Goal: Transaction & Acquisition: Purchase product/service

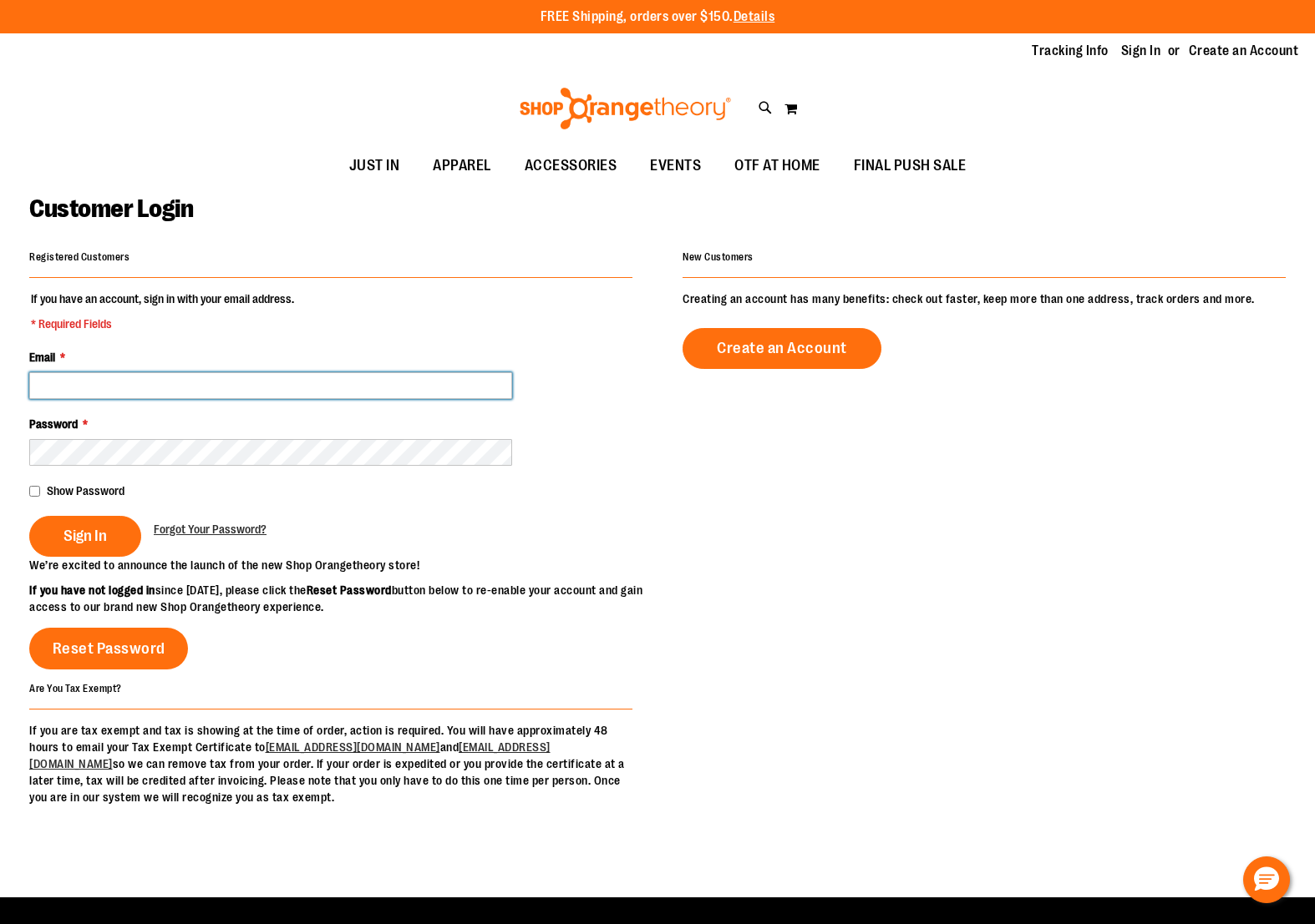
click at [106, 375] on input "Email *" at bounding box center [270, 385] width 483 height 26
type input "**********"
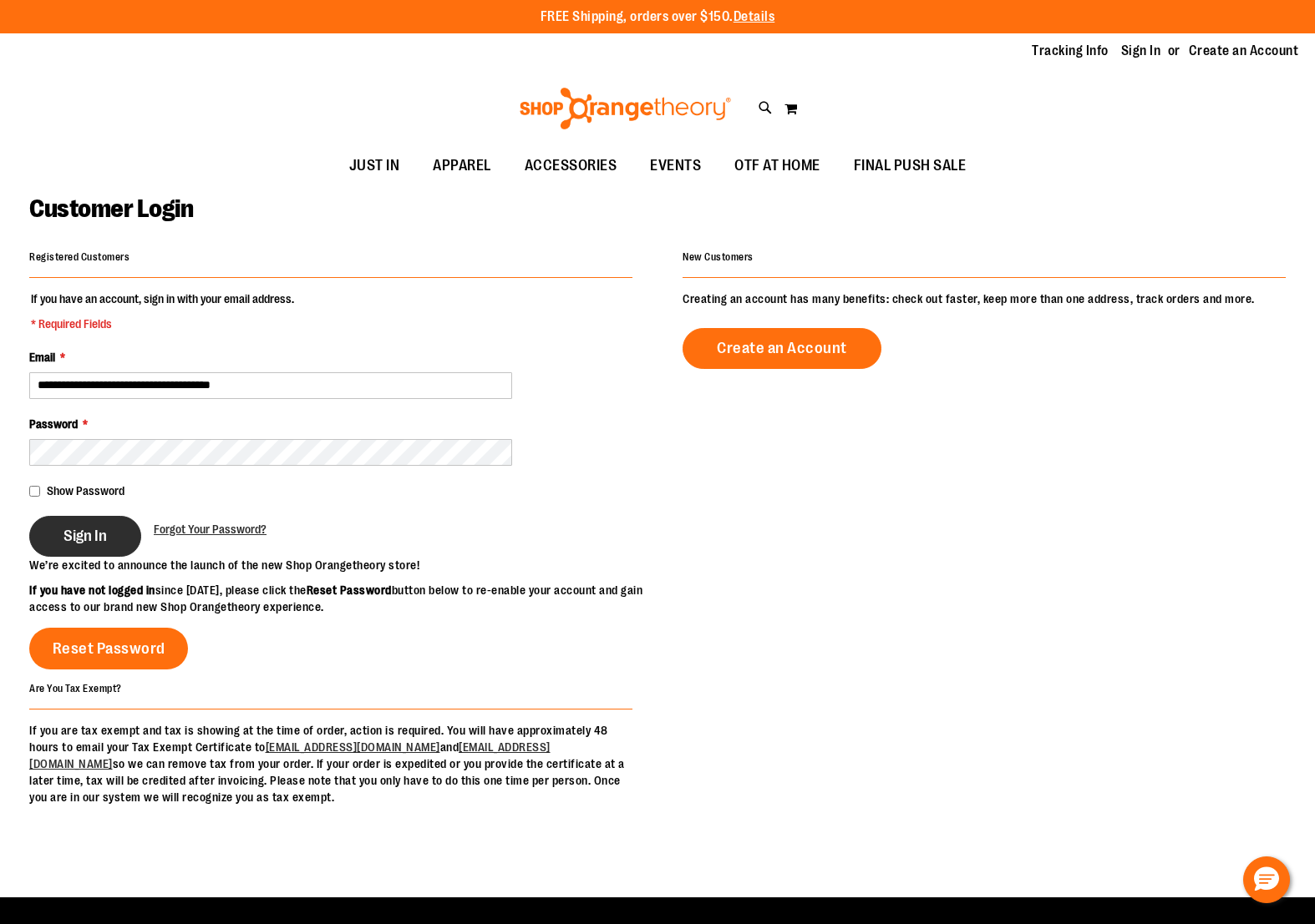
click at [79, 541] on span "Sign In" at bounding box center [86, 536] width 44 height 18
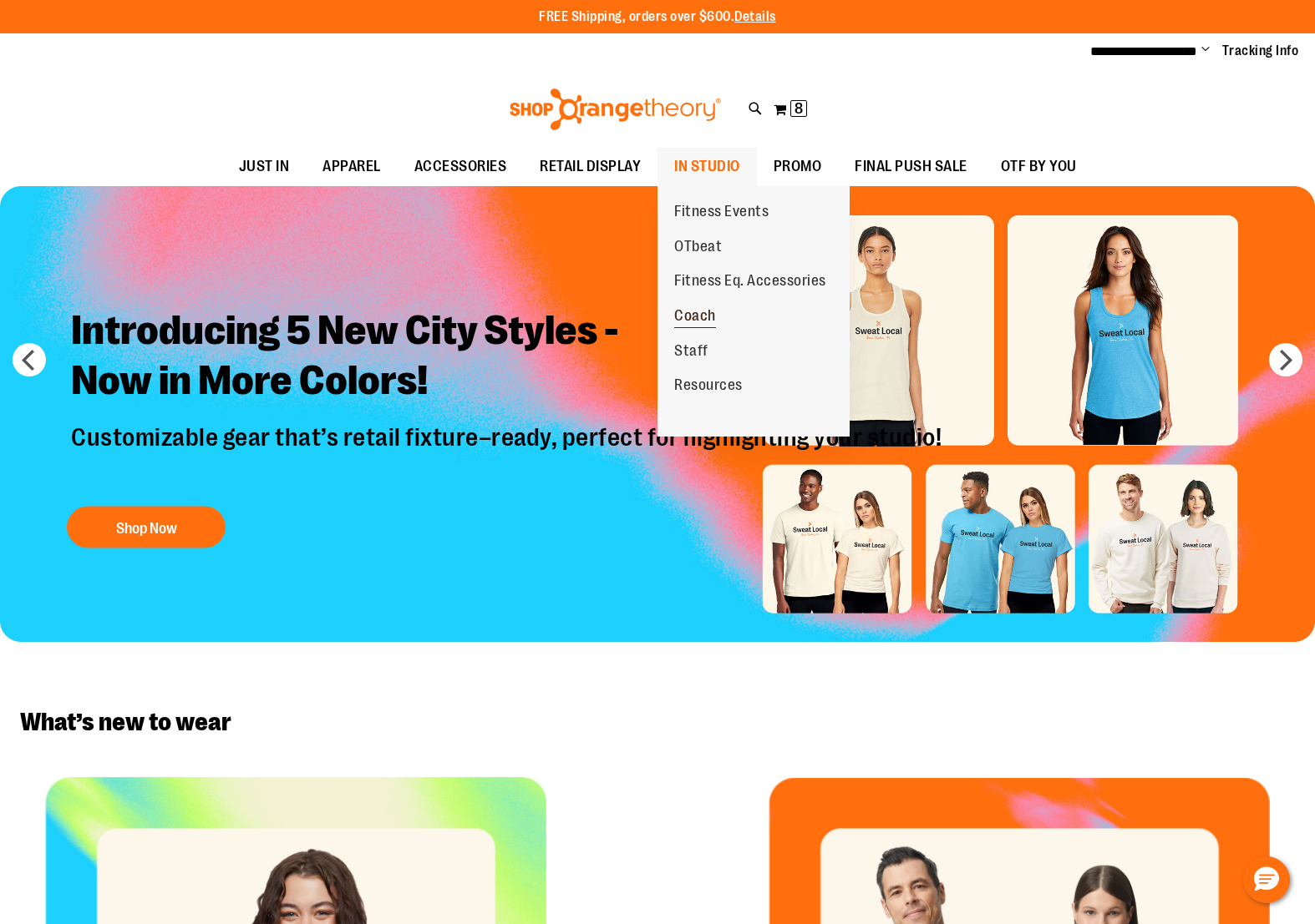
click at [700, 311] on span "Coach" at bounding box center [695, 318] width 42 height 21
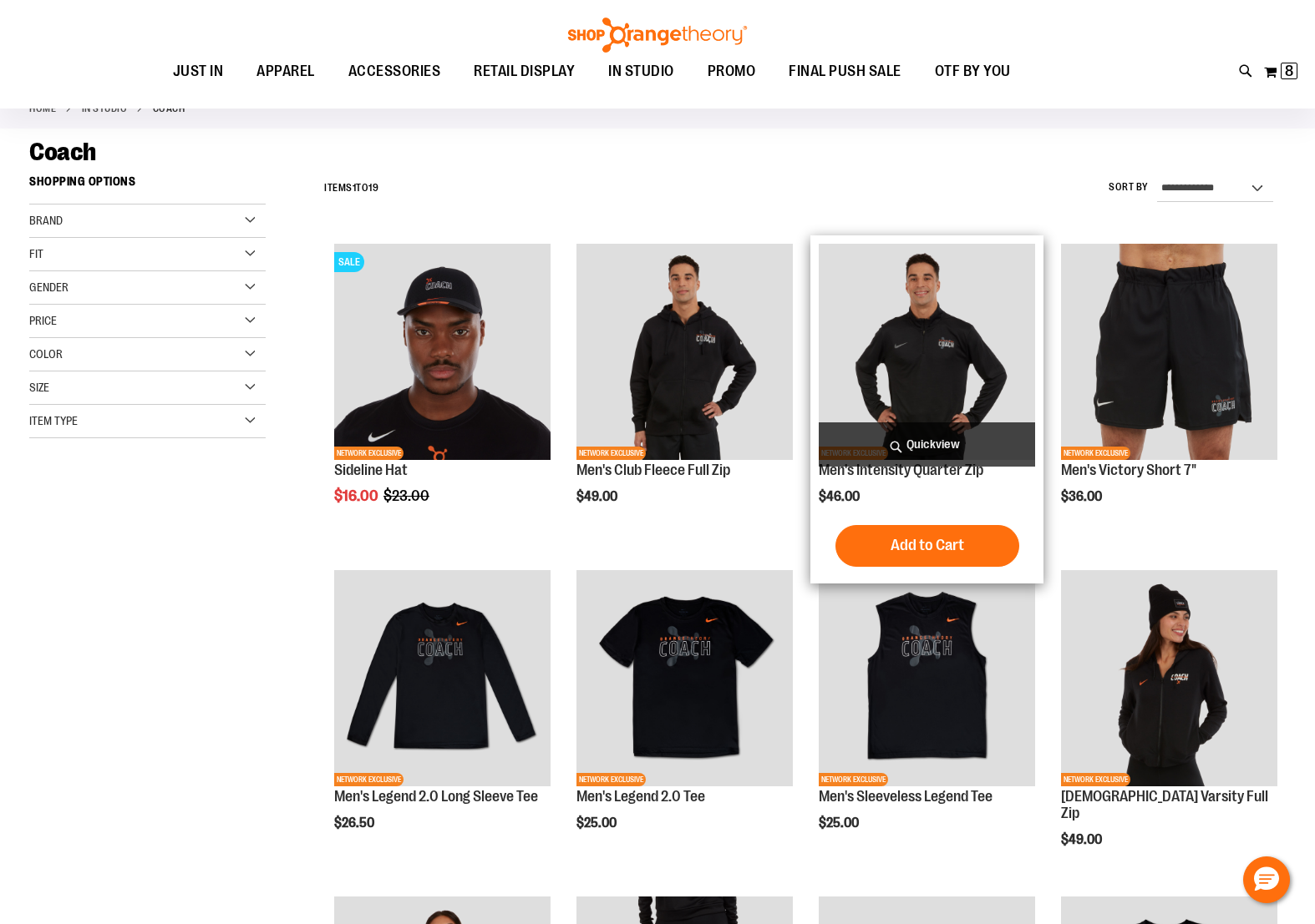
scroll to position [143, 0]
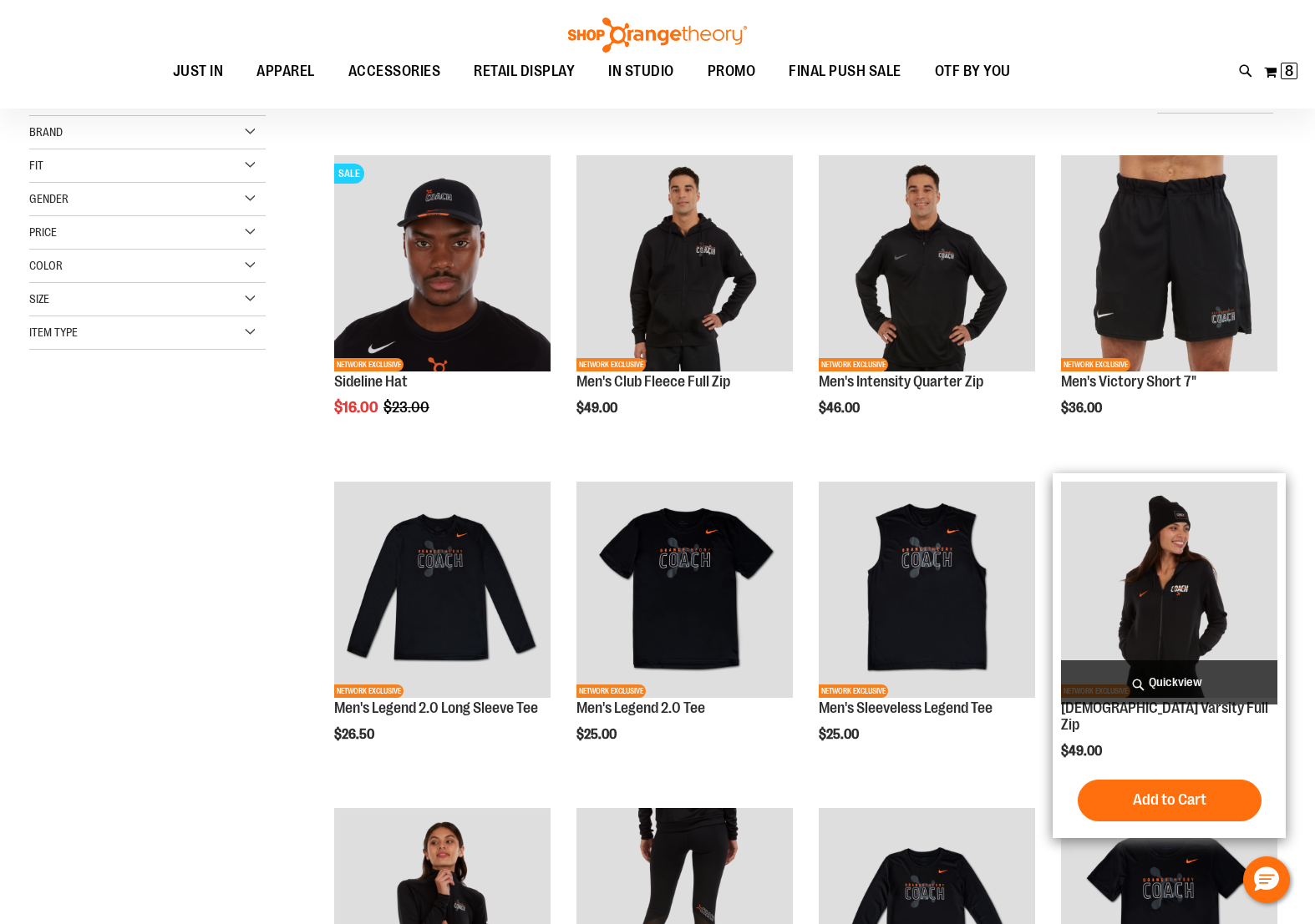
scroll to position [182, 0]
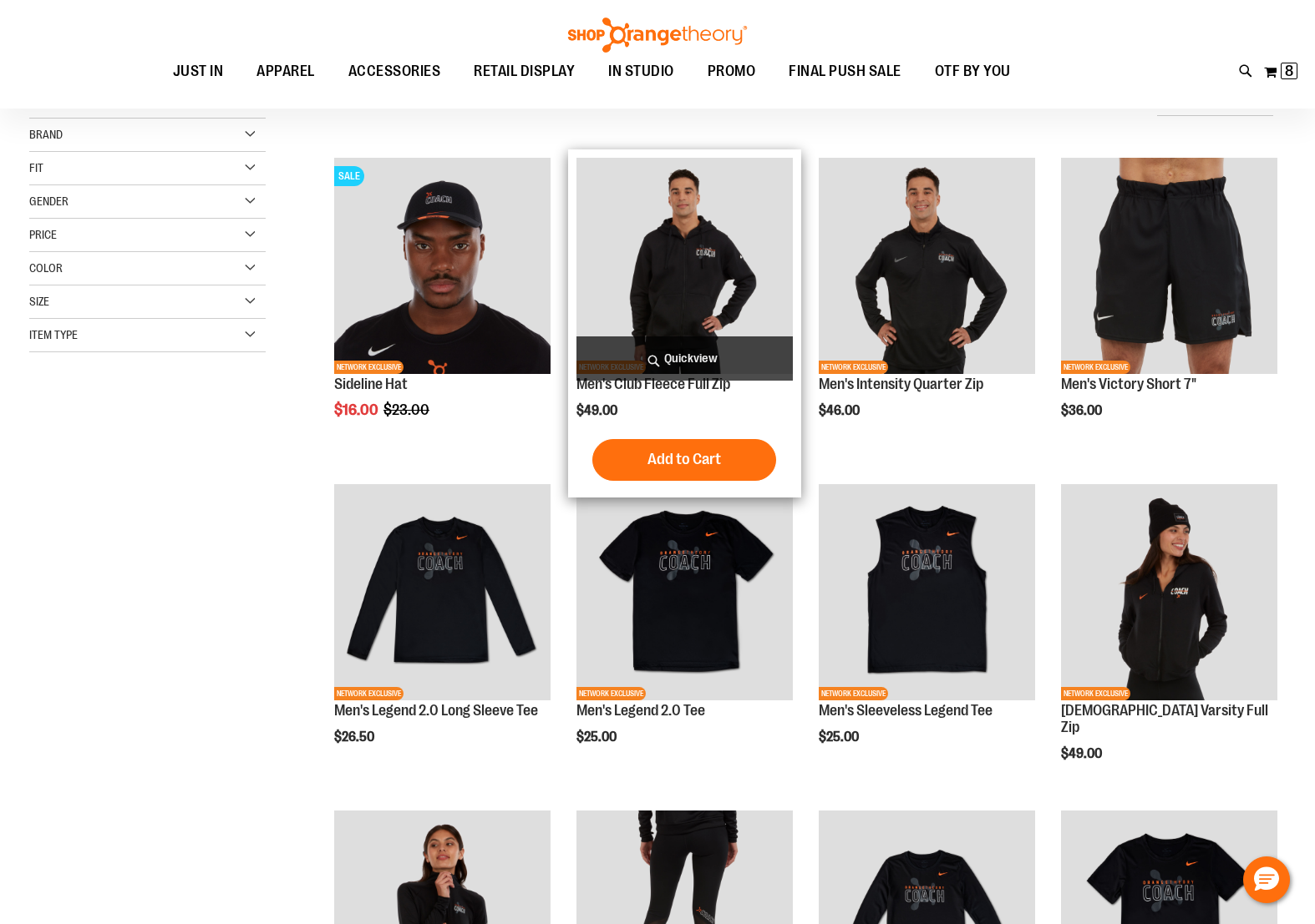
click at [671, 301] on img "product" at bounding box center [684, 266] width 216 height 216
click at [684, 299] on img "product" at bounding box center [684, 266] width 216 height 216
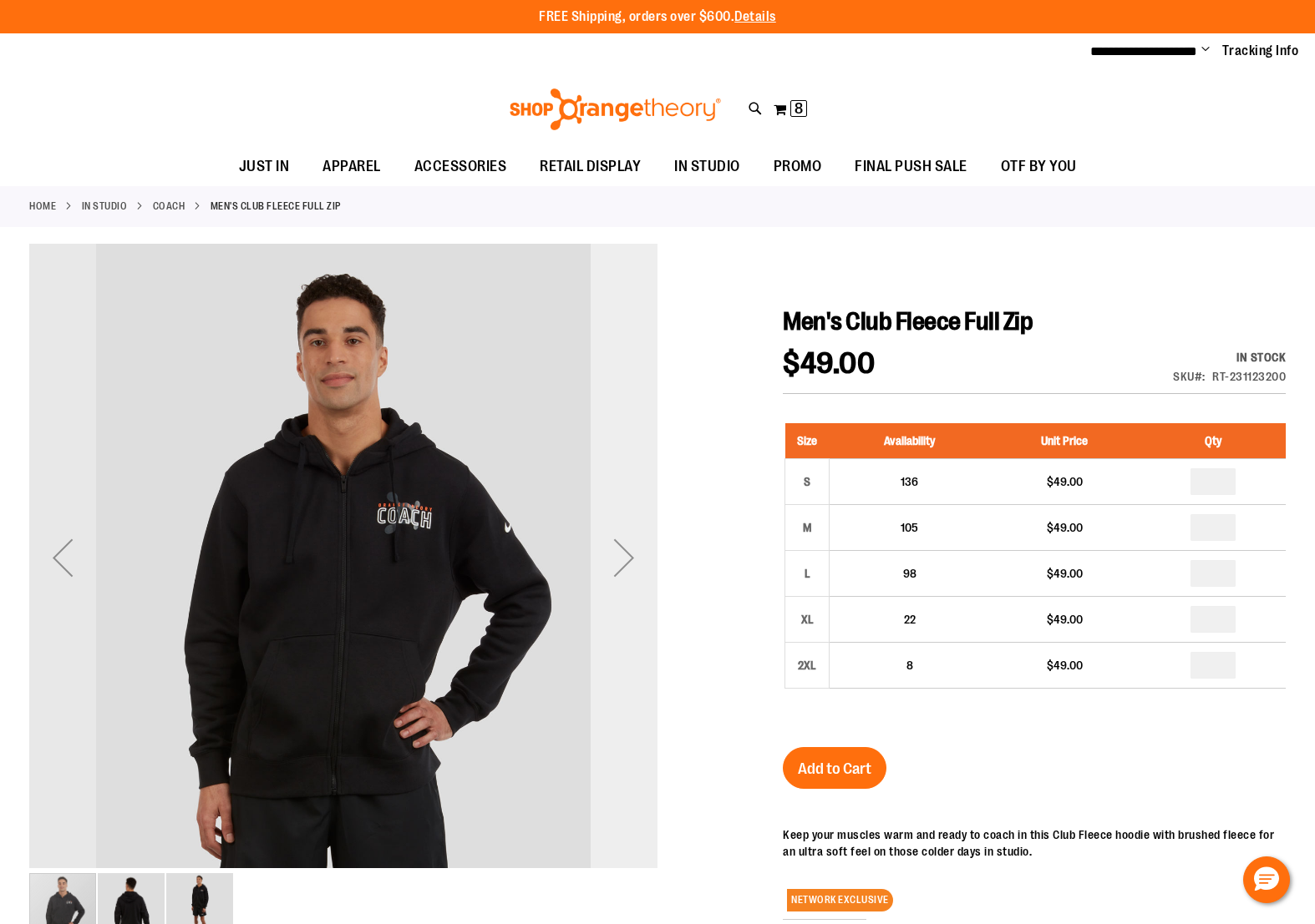
click at [629, 562] on div "Next" at bounding box center [624, 557] width 67 height 67
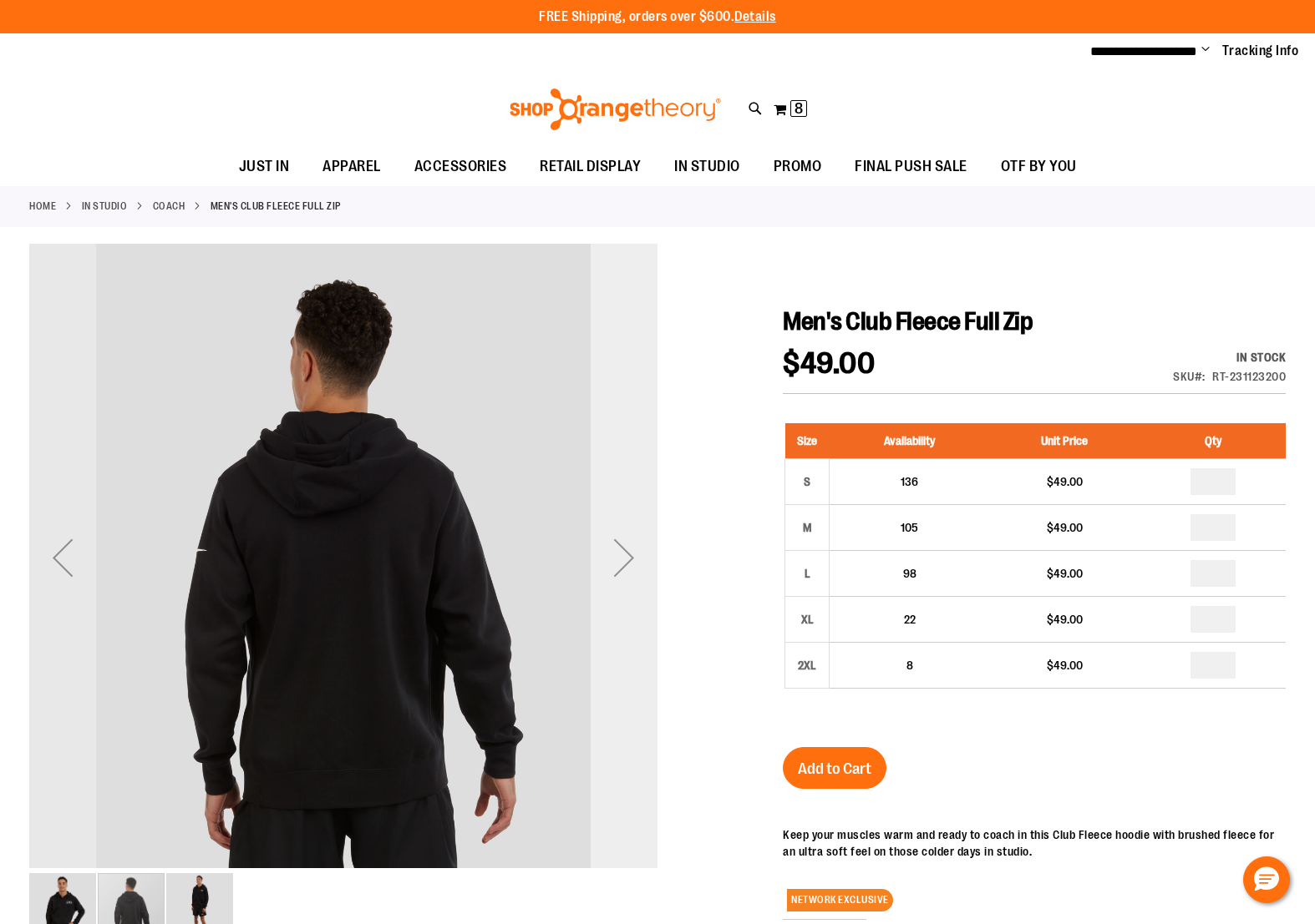
click at [629, 562] on div "Next" at bounding box center [624, 557] width 67 height 67
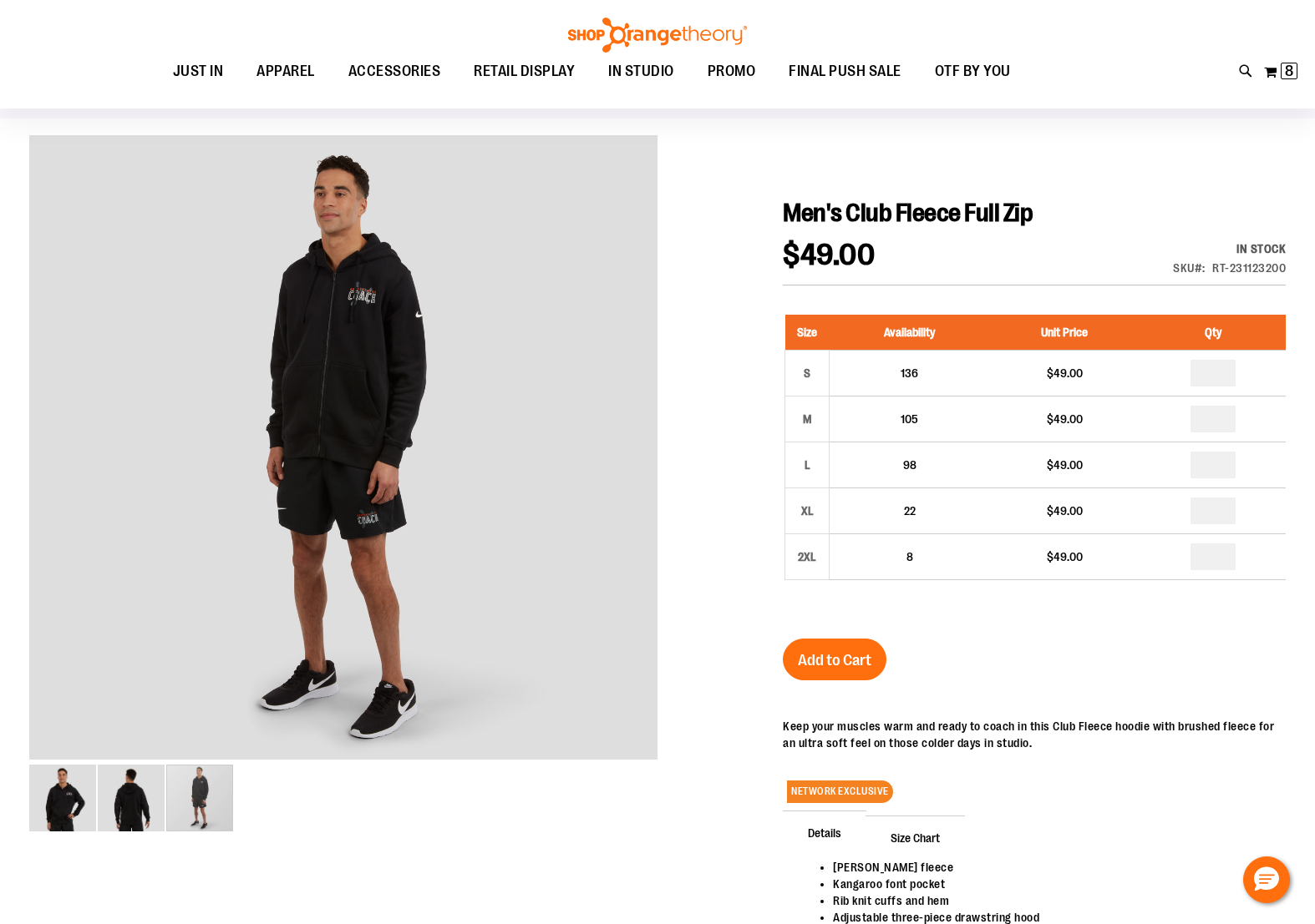
scroll to position [103, 0]
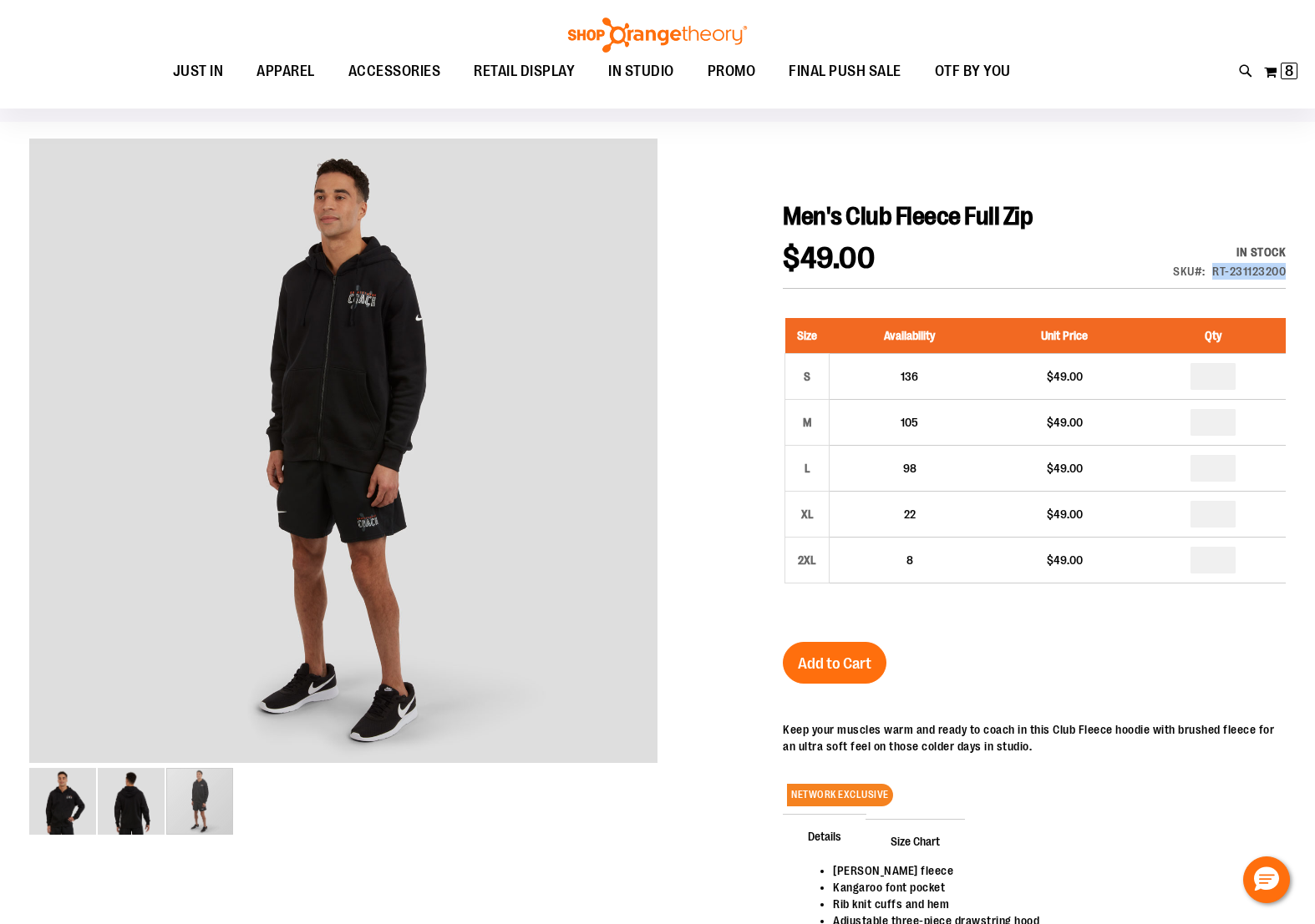
drag, startPoint x: 1214, startPoint y: 271, endPoint x: 1284, endPoint y: 271, distance: 70.0
click at [1284, 271] on div "RT-231123200" at bounding box center [1248, 271] width 73 height 16
copy div "RT-231123200"
